Goal: Information Seeking & Learning: Learn about a topic

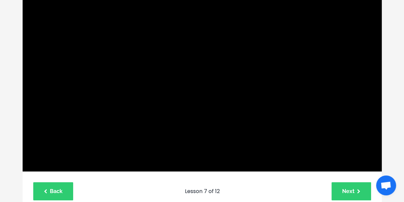
scroll to position [101, 0]
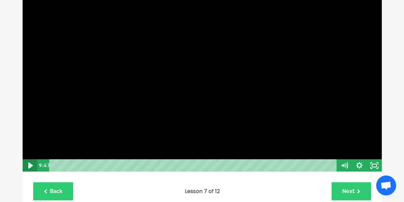
click at [31, 167] on icon "Play Video" at bounding box center [30, 165] width 18 height 15
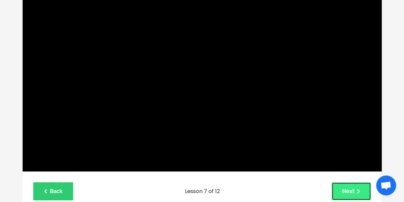
click at [348, 188] on link "Next" at bounding box center [351, 191] width 40 height 18
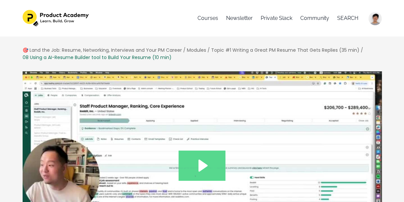
click at [216, 166] on icon "Play Video: file-uploads/sites/127338/video/d72dd83-8863-45-41a7-43584bb4de__8_…" at bounding box center [201, 166] width 47 height 30
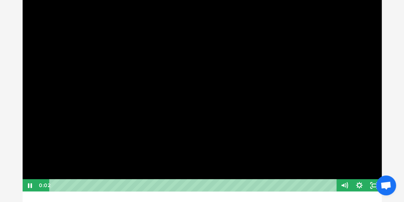
scroll to position [82, 0]
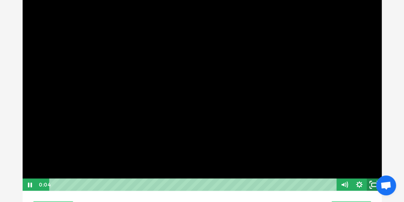
click at [371, 183] on icon "Fullscreen" at bounding box center [374, 184] width 18 height 15
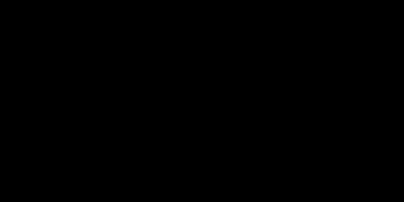
scroll to position [94, 0]
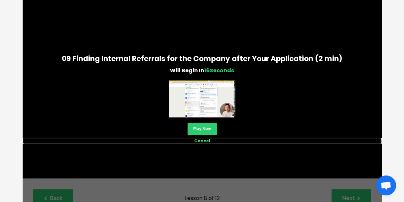
click at [202, 142] on link "Cancel" at bounding box center [202, 141] width 359 height 6
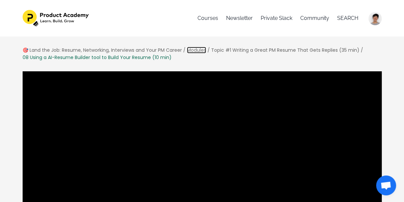
click at [190, 48] on link "Modules" at bounding box center [196, 50] width 19 height 7
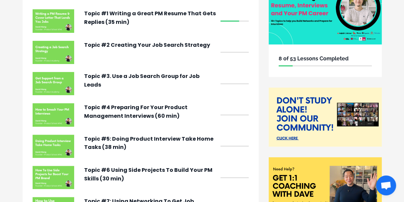
scroll to position [90, 0]
